Goal: Use online tool/utility: Utilize a website feature to perform a specific function

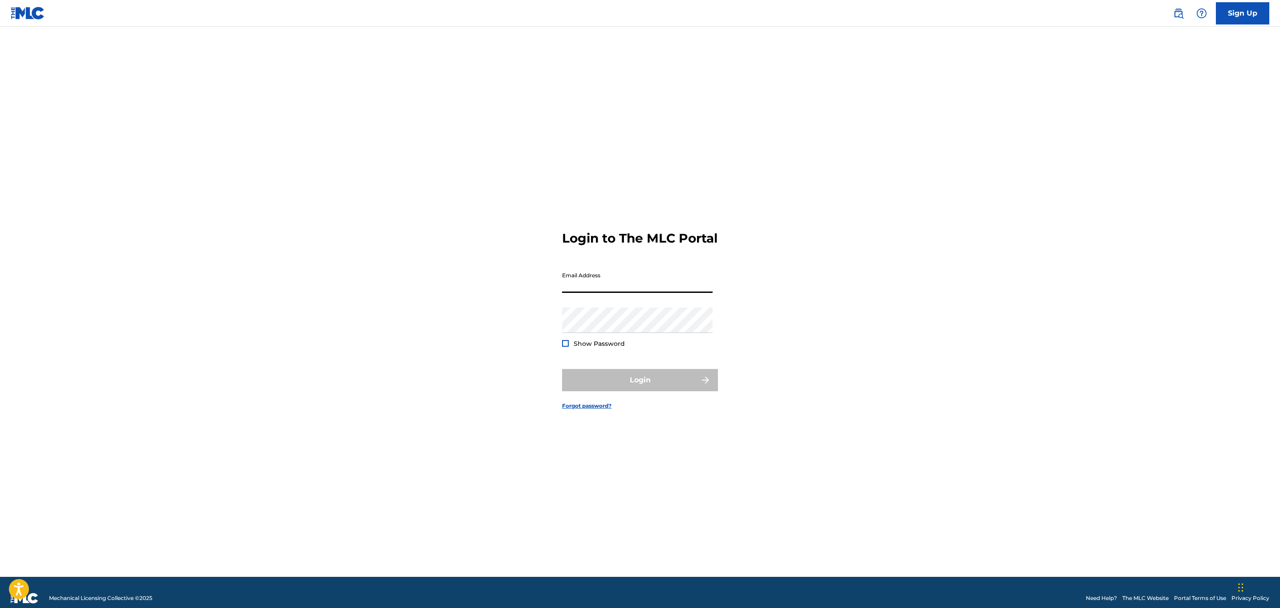
click at [627, 293] on input "Email Address" at bounding box center [637, 280] width 151 height 25
type input "[PERSON_NAME][EMAIL_ADDRESS][DOMAIN_NAME]"
click at [562, 369] on button "Login" at bounding box center [640, 380] width 156 height 22
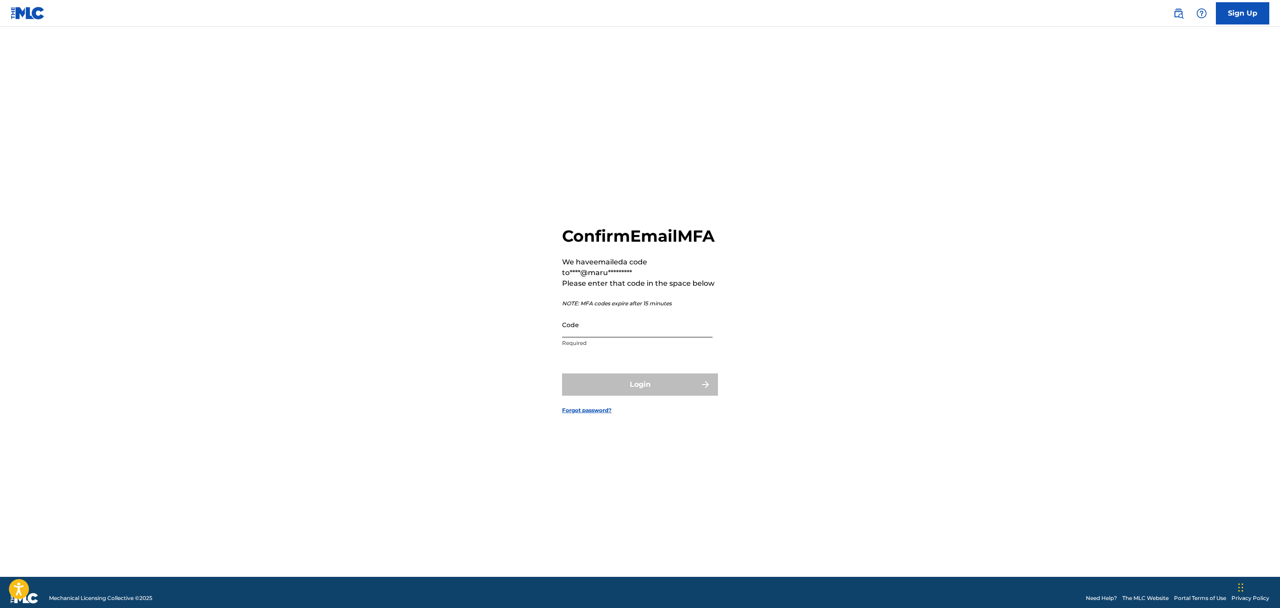
click at [612, 330] on input "Code" at bounding box center [637, 324] width 151 height 25
paste input "908755"
type input "908755"
click at [603, 392] on button "Login" at bounding box center [640, 385] width 156 height 22
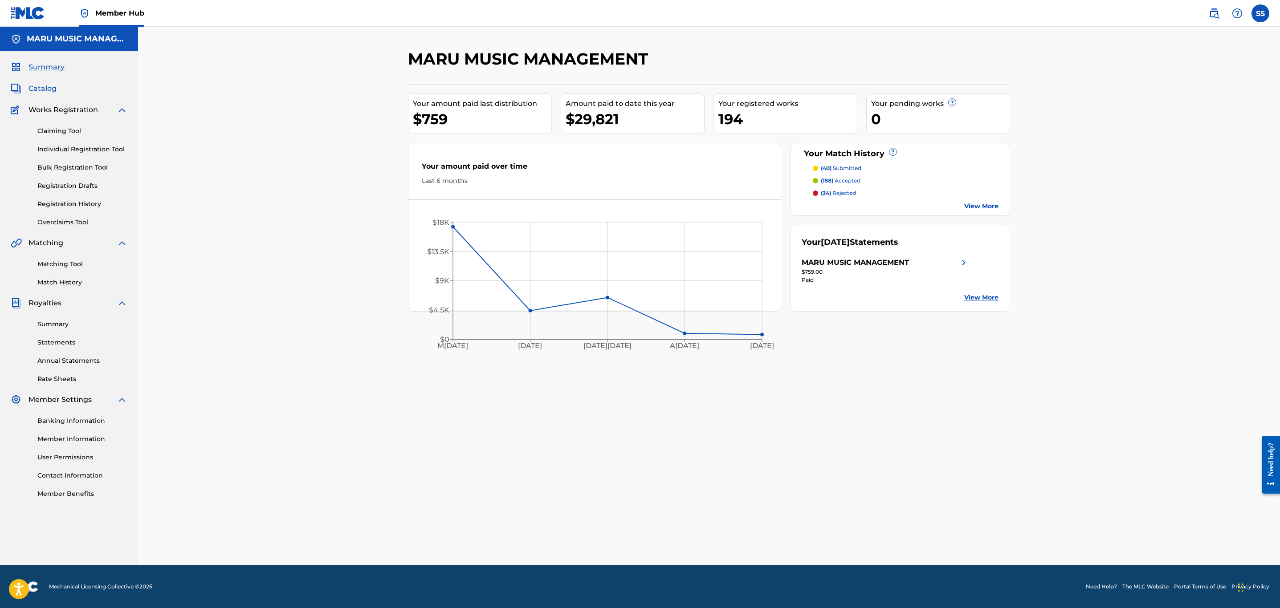
click at [48, 88] on span "Catalog" at bounding box center [43, 88] width 28 height 11
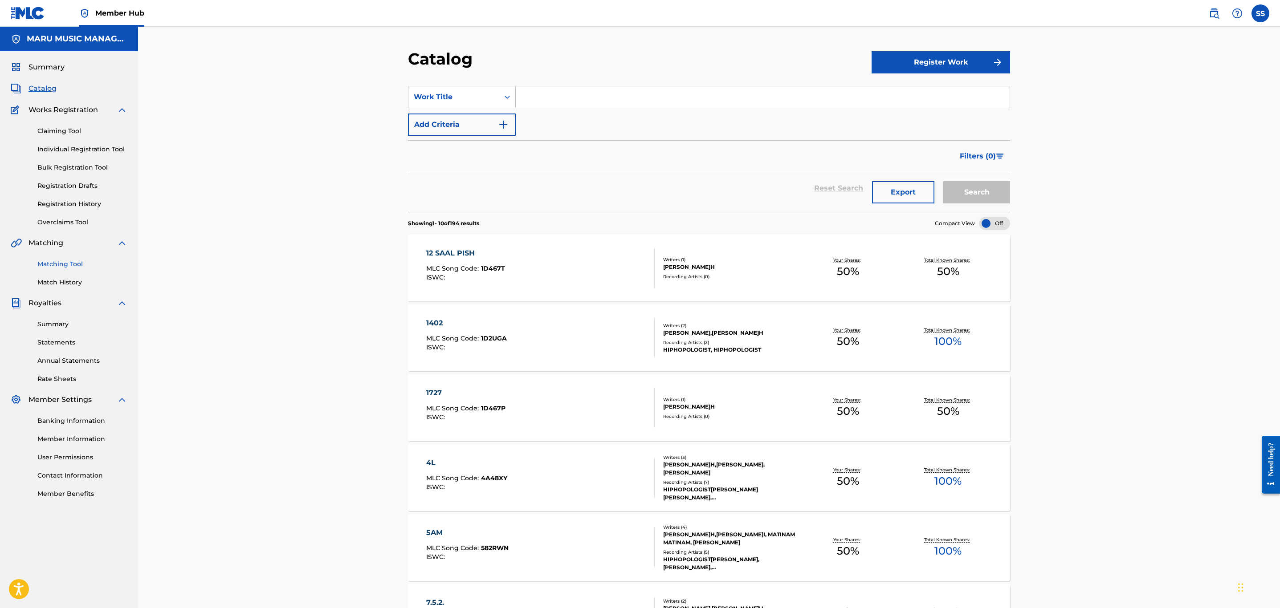
click at [66, 261] on link "Matching Tool" at bounding box center [82, 264] width 90 height 9
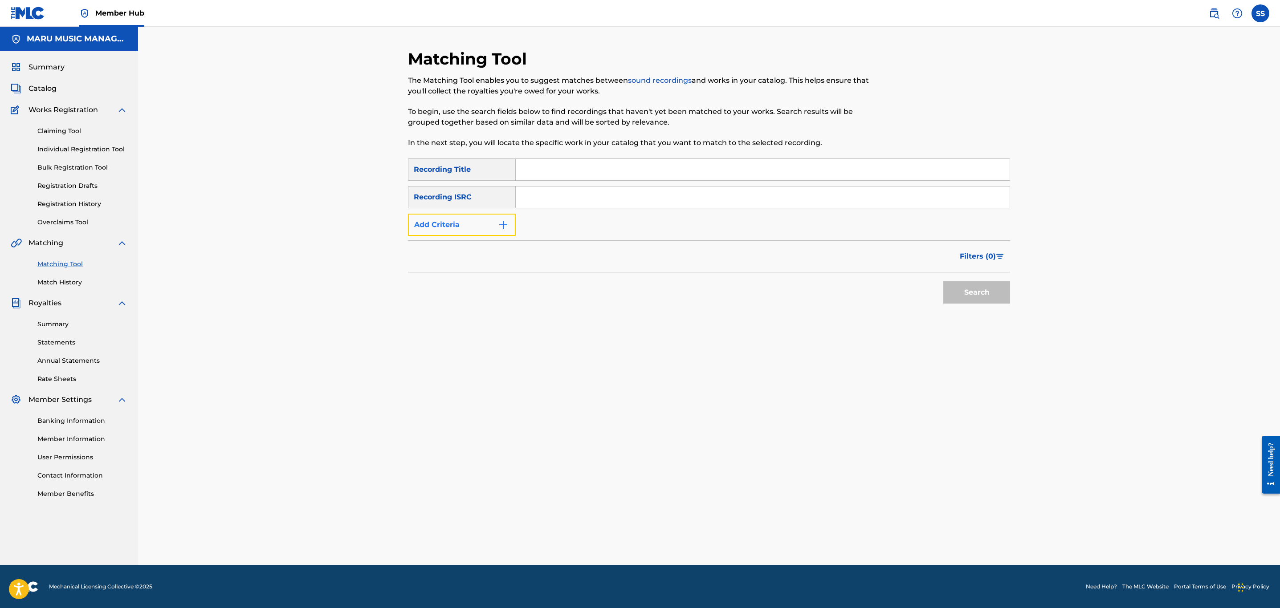
click at [429, 223] on button "Add Criteria" at bounding box center [462, 225] width 108 height 22
click at [449, 225] on div "Writer" at bounding box center [454, 225] width 80 height 11
click at [443, 246] on div "Recording Artist" at bounding box center [461, 247] width 107 height 22
click at [533, 225] on input "Search Form" at bounding box center [755, 224] width 478 height 21
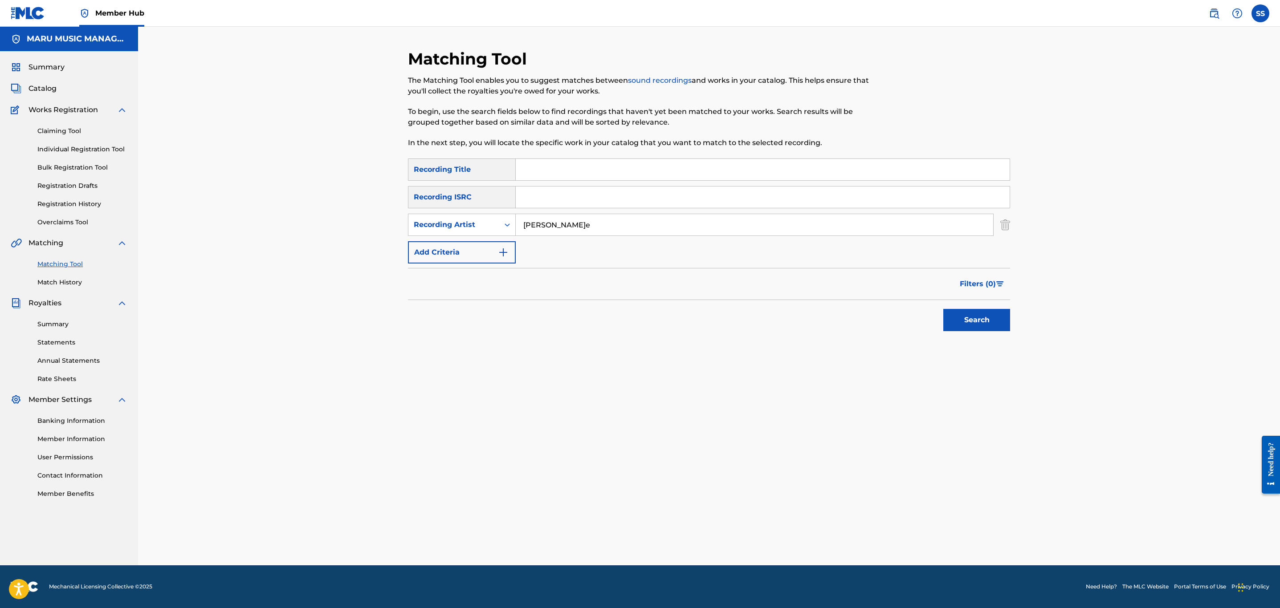
type input "[PERSON_NAME]e"
click at [943, 309] on button "Search" at bounding box center [976, 320] width 67 height 22
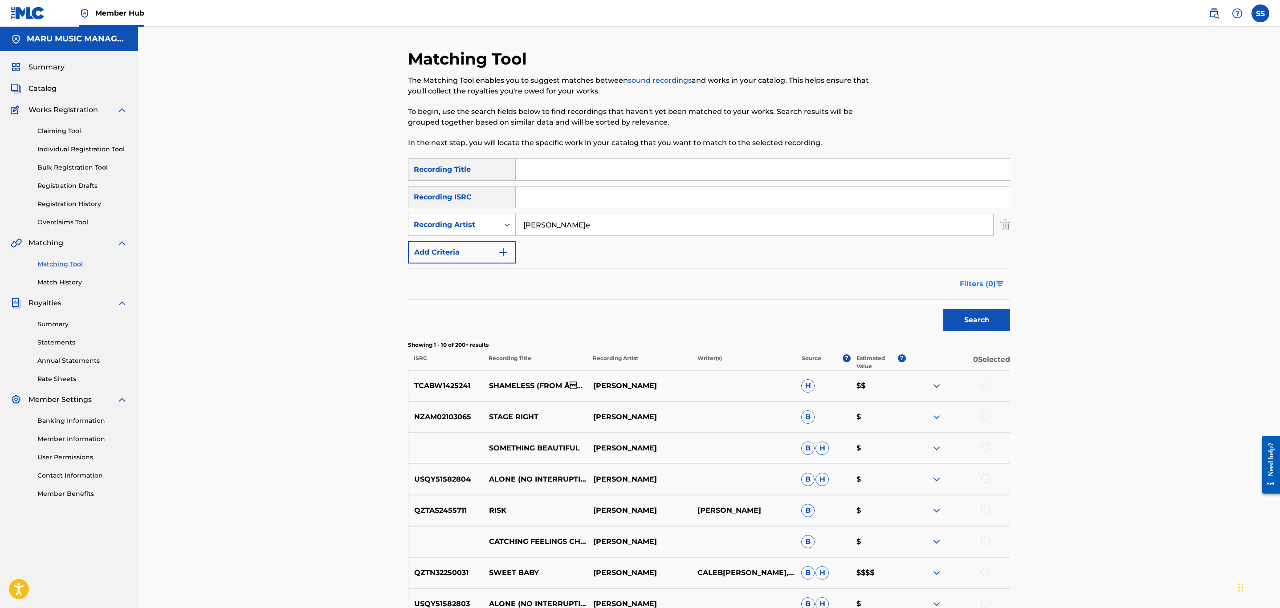
click at [974, 292] on button "Filters ( 0 )" at bounding box center [983, 284] width 56 height 22
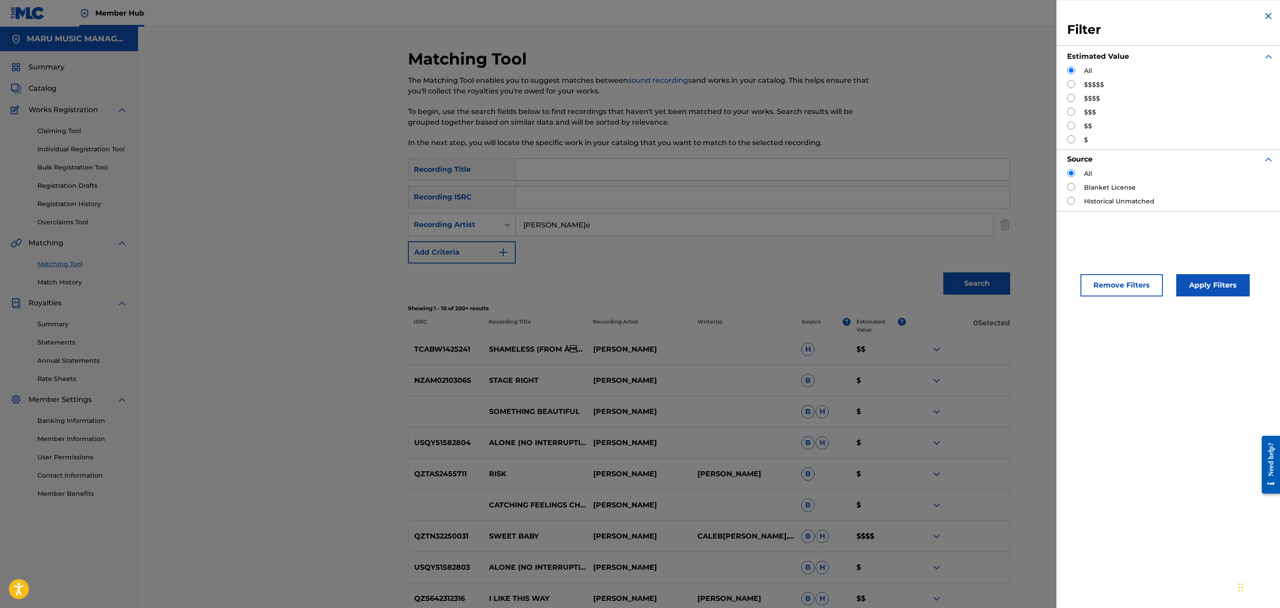
click at [1080, 90] on div "$$$$$" at bounding box center [1170, 84] width 207 height 9
drag, startPoint x: 1099, startPoint y: 85, endPoint x: 1060, endPoint y: 81, distance: 39.4
click at [1096, 85] on label "$$$$$" at bounding box center [1094, 84] width 20 height 9
click at [1072, 85] on input "Search Form" at bounding box center [1071, 84] width 8 height 8
radio input "true"
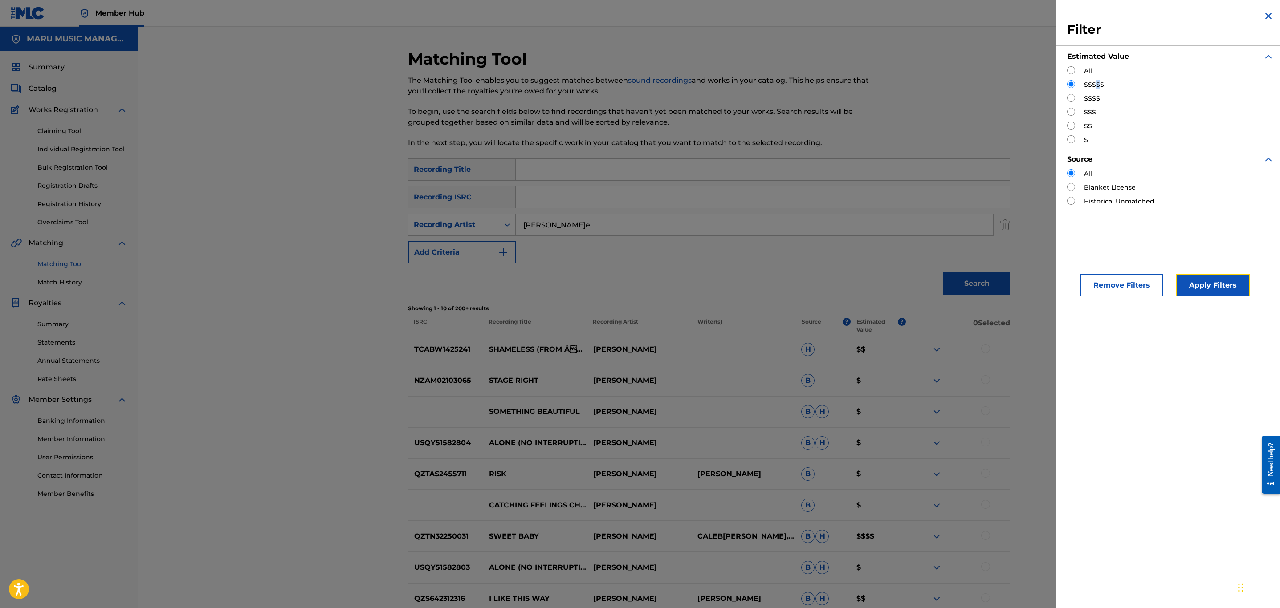
click at [1210, 287] on button "Apply Filters" at bounding box center [1212, 285] width 73 height 22
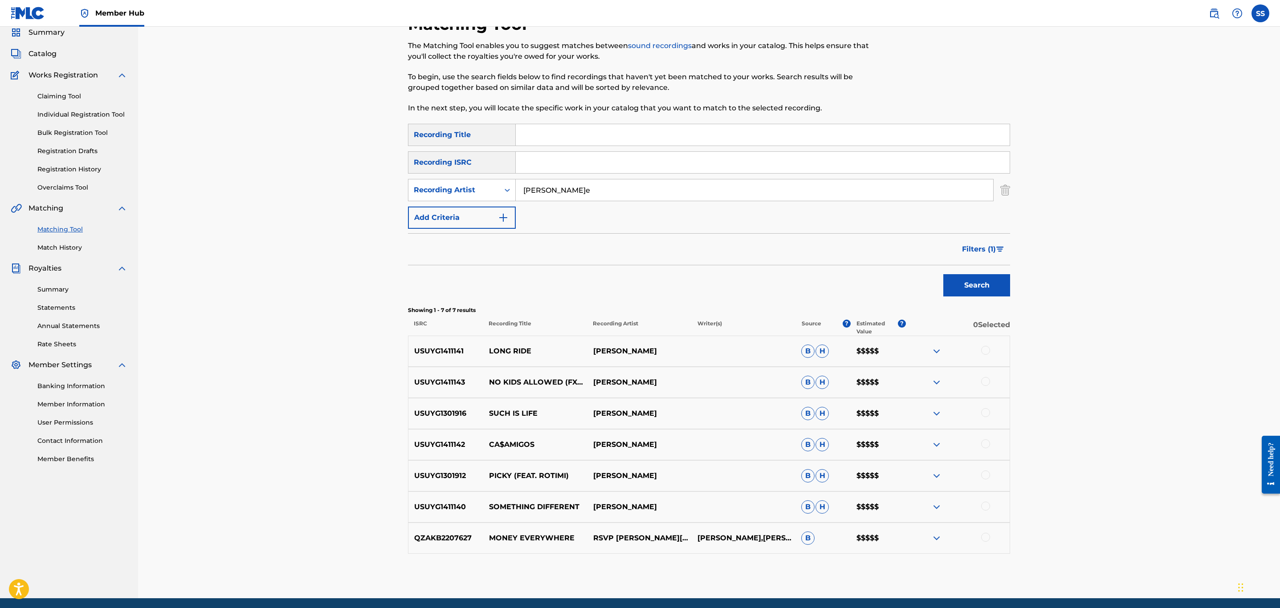
scroll to position [67, 0]
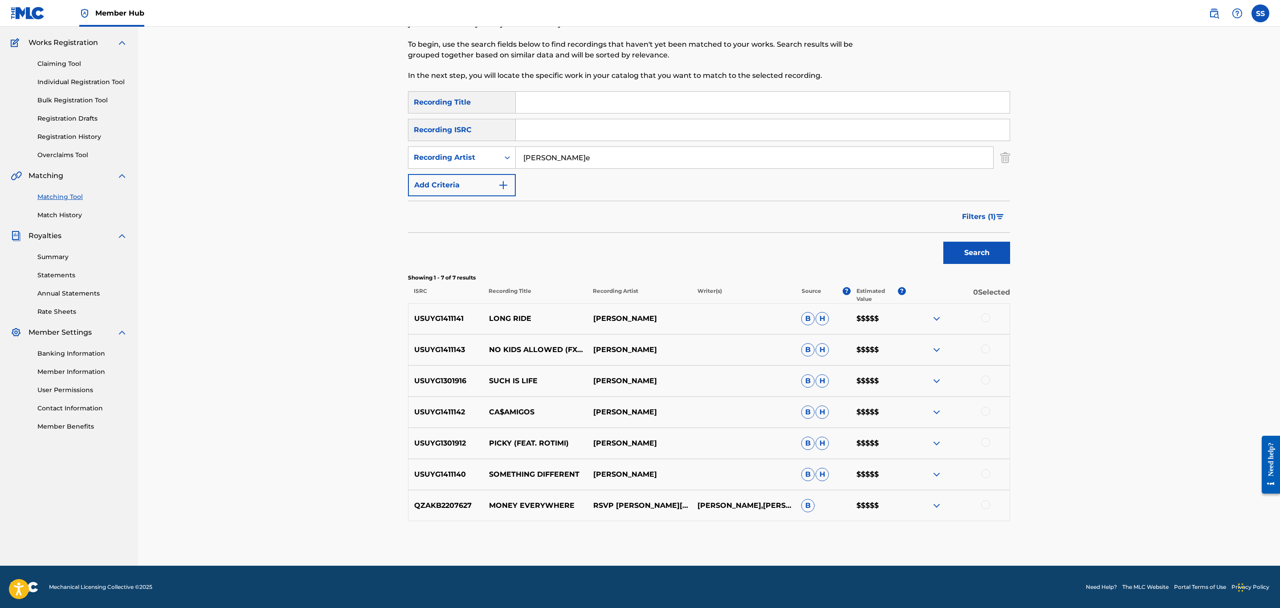
click at [935, 318] on img at bounding box center [936, 319] width 11 height 11
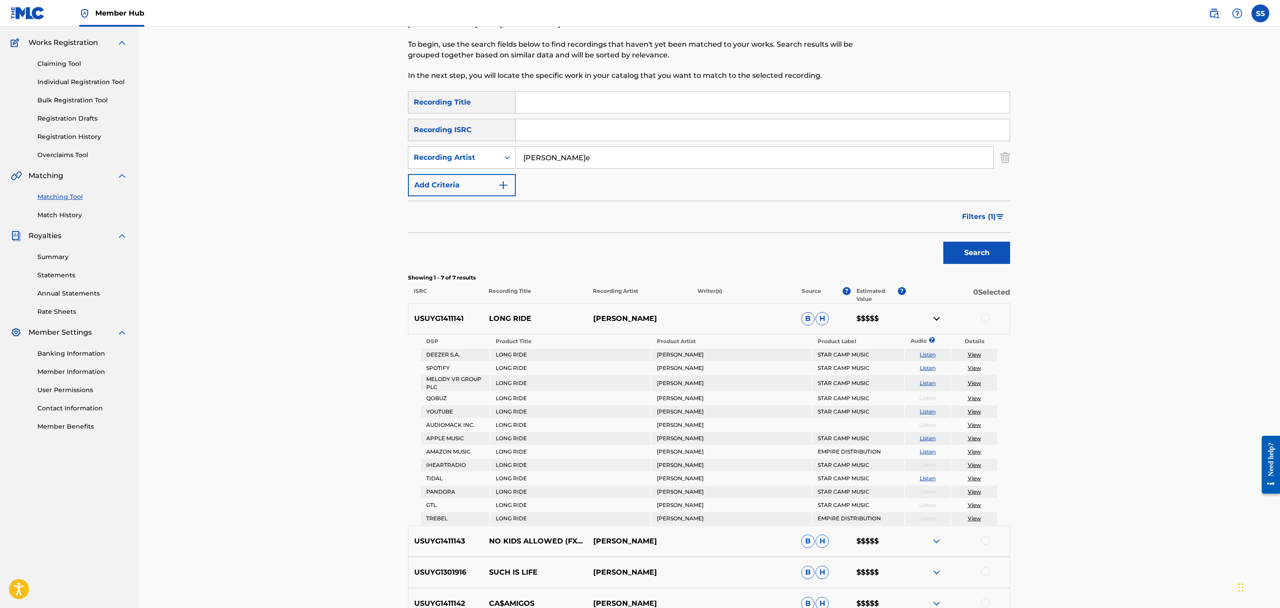
click at [935, 318] on img at bounding box center [936, 319] width 11 height 11
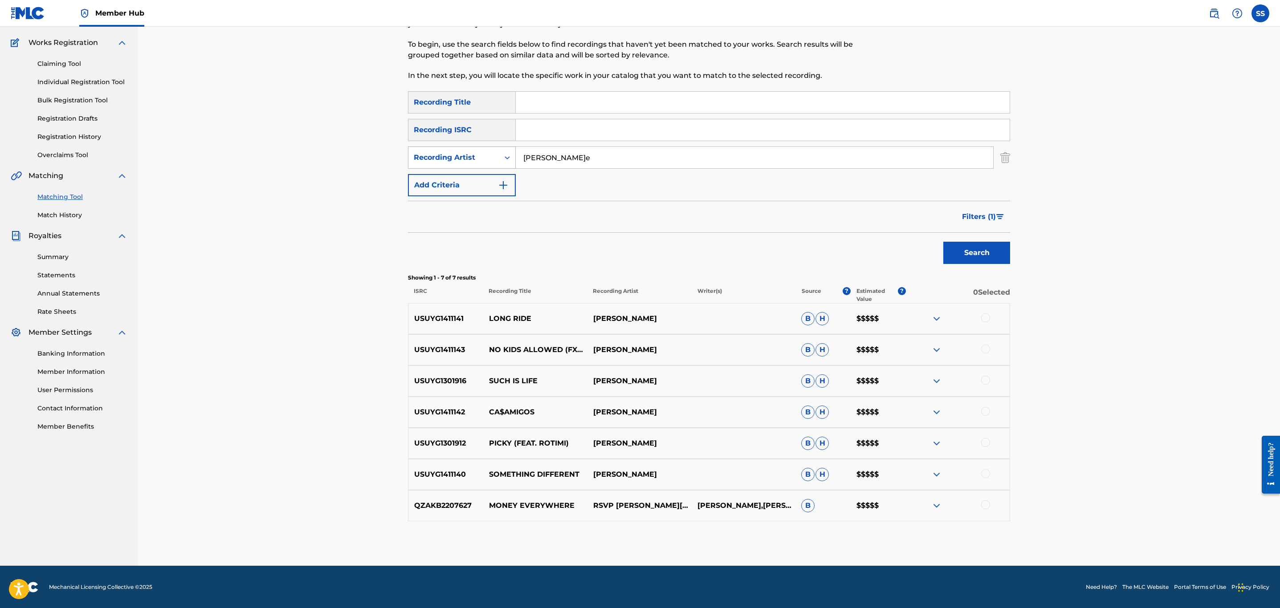
drag, startPoint x: 482, startPoint y: 147, endPoint x: 478, endPoint y: 162, distance: 15.7
click at [482, 148] on div "Recording Artist" at bounding box center [462, 158] width 108 height 22
drag, startPoint x: 475, startPoint y: 171, endPoint x: 482, endPoint y: 170, distance: 6.8
click at [478, 170] on div "Writer" at bounding box center [461, 180] width 107 height 22
click at [564, 160] on input "Search Form" at bounding box center [755, 157] width 478 height 21
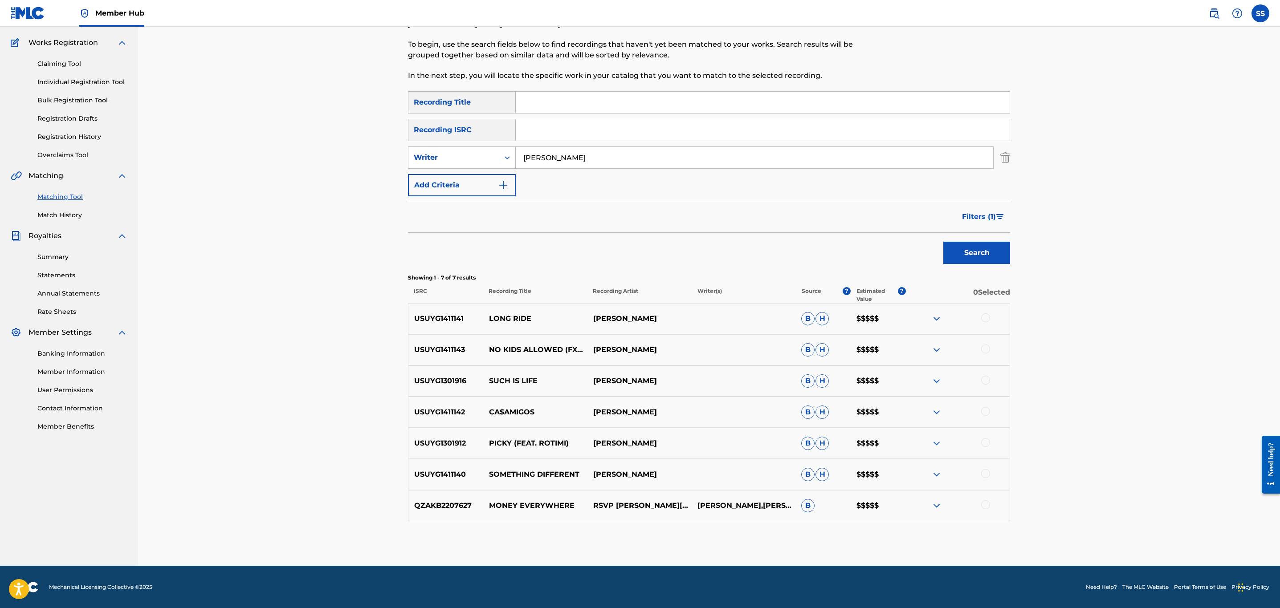
type input "[PERSON_NAME]"
click at [943, 242] on button "Search" at bounding box center [976, 253] width 67 height 22
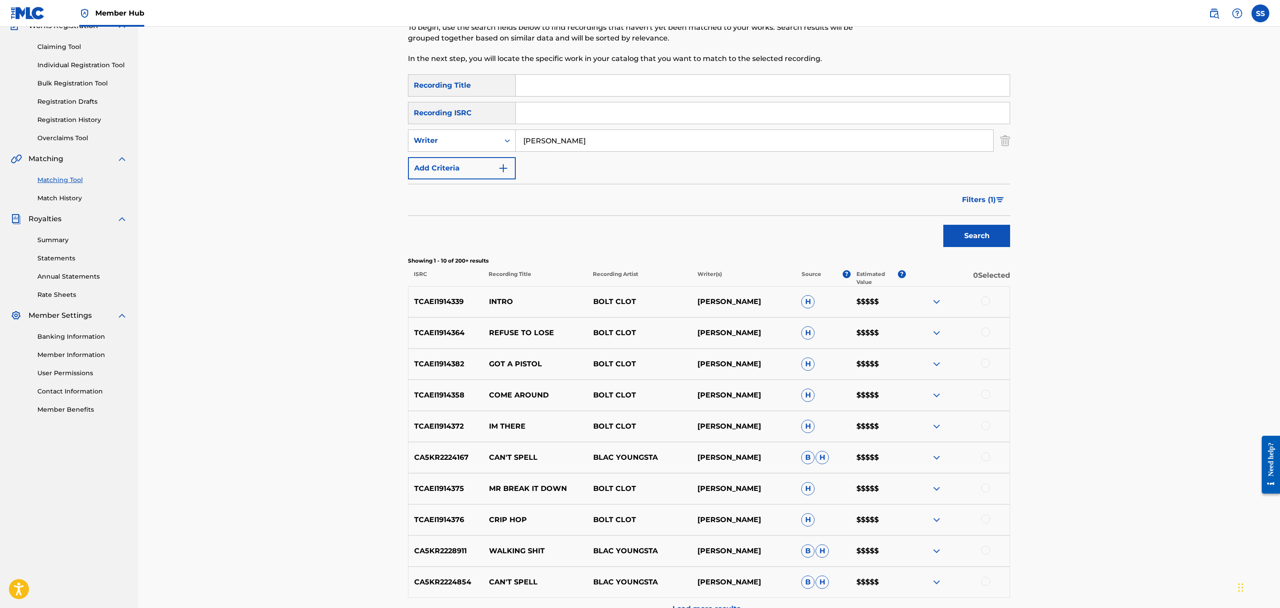
scroll to position [0, 0]
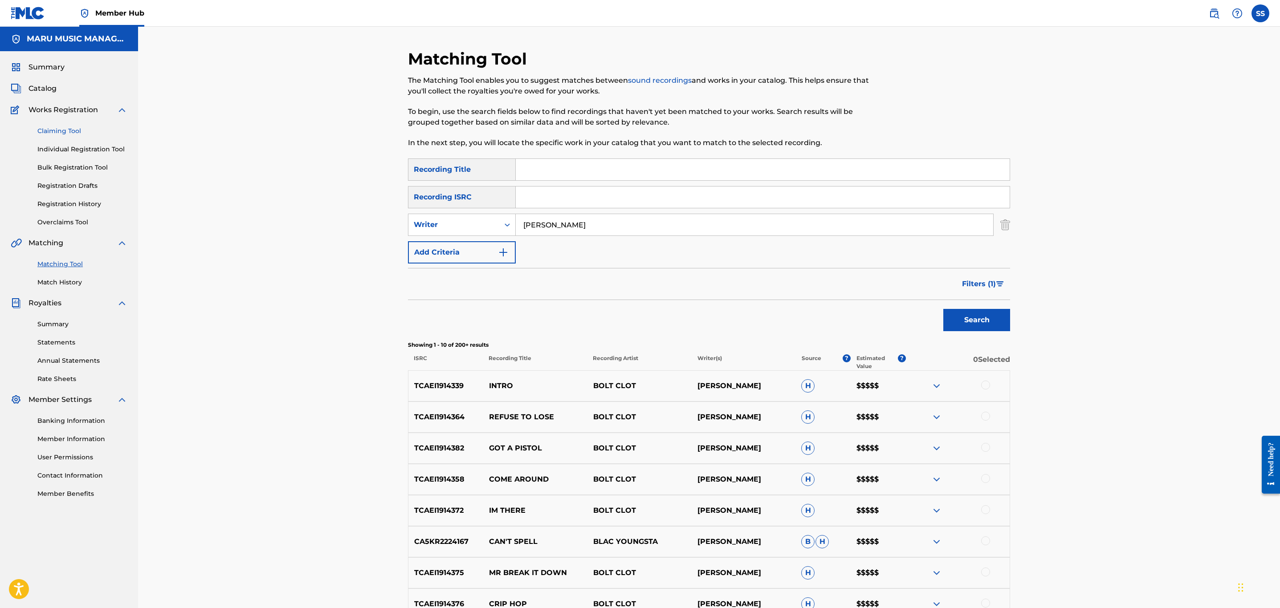
click at [51, 134] on link "Claiming Tool" at bounding box center [82, 131] width 90 height 9
